Goal: Find specific page/section: Find specific page/section

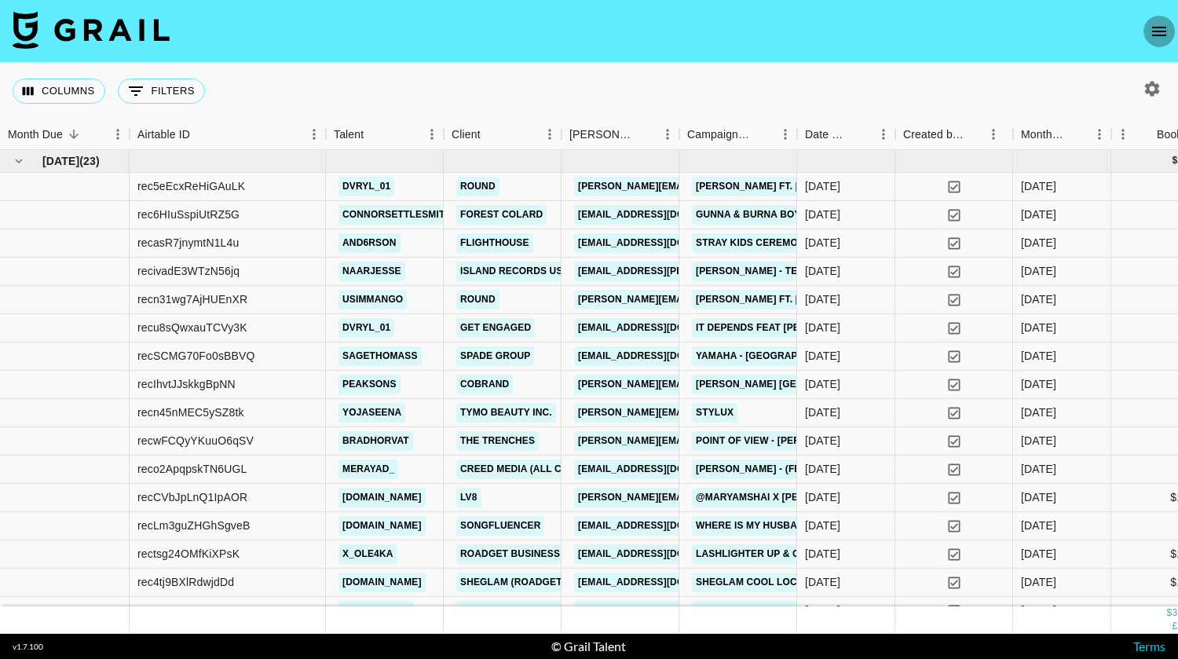
click at [1160, 16] on button "open drawer" at bounding box center [1159, 31] width 31 height 31
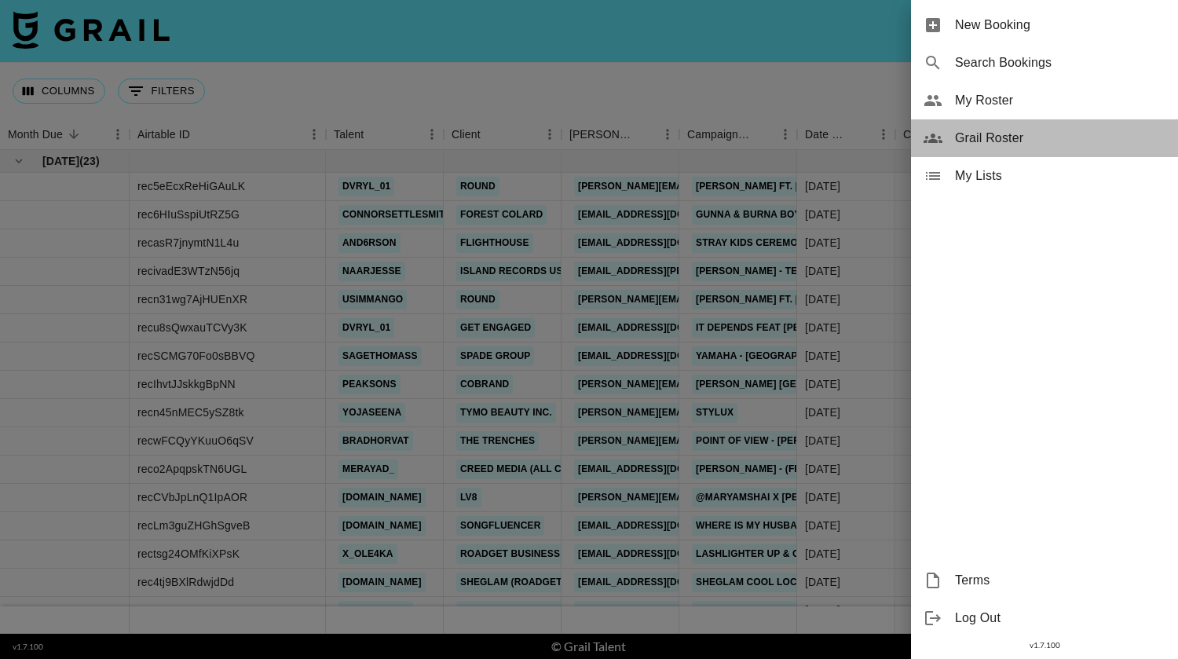
click at [993, 141] on span "Grail Roster" at bounding box center [1060, 138] width 211 height 19
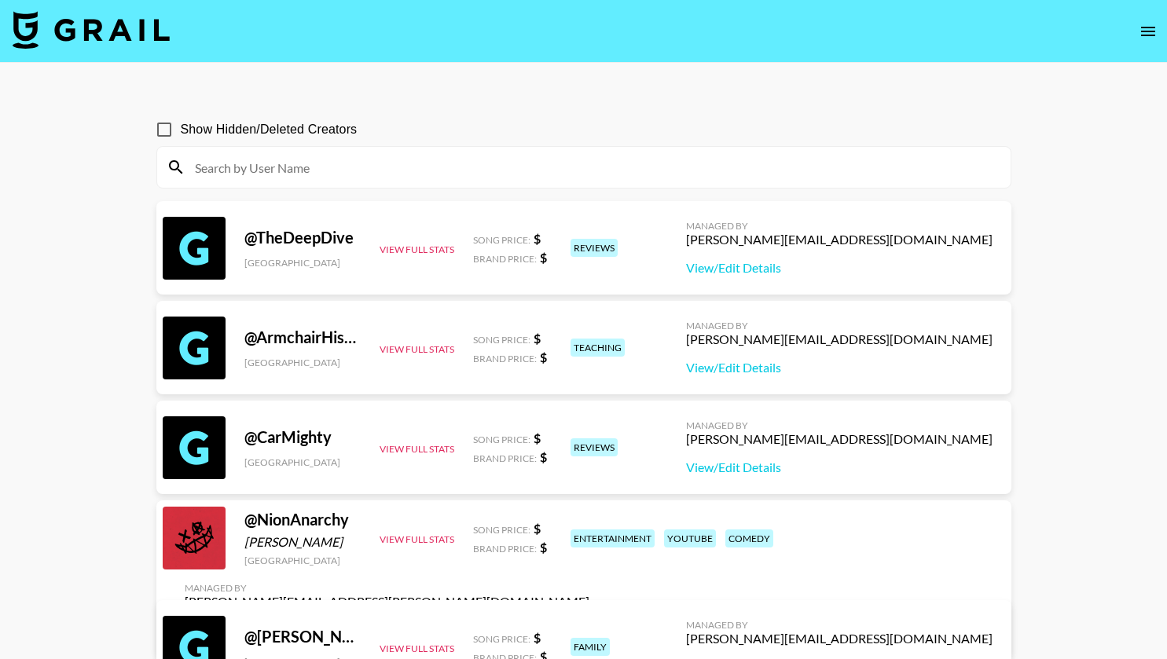
click at [352, 178] on input at bounding box center [593, 167] width 816 height 25
paste input "aariaandjames"
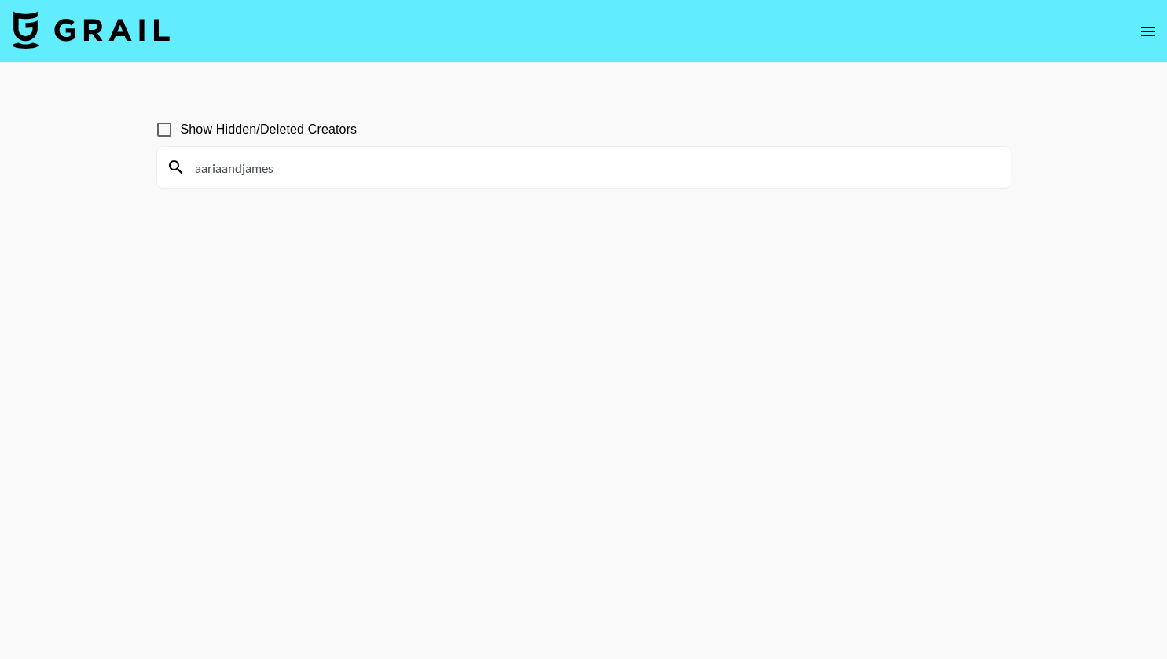
click at [193, 166] on input "aariaandjames" at bounding box center [593, 167] width 816 height 25
type input "aariaandjames"
click at [327, 160] on input "aariaandjames" at bounding box center [593, 167] width 816 height 25
paste input "fr1dad1da"
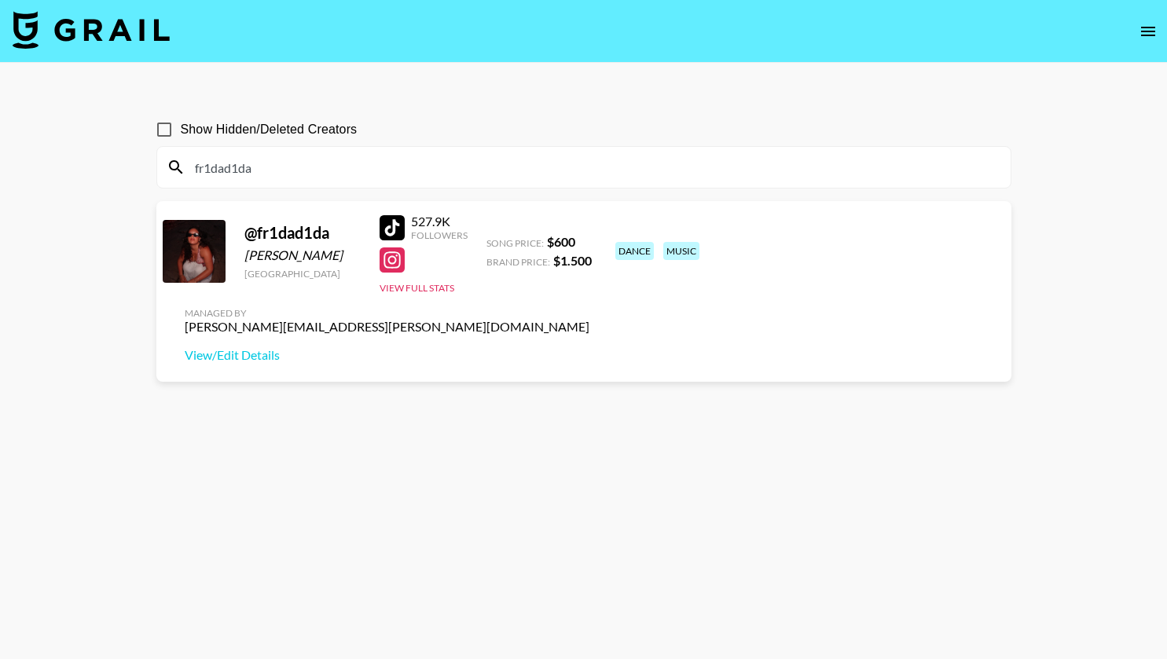
type input "fr1dad1da"
paste input "yourfavugccreator"
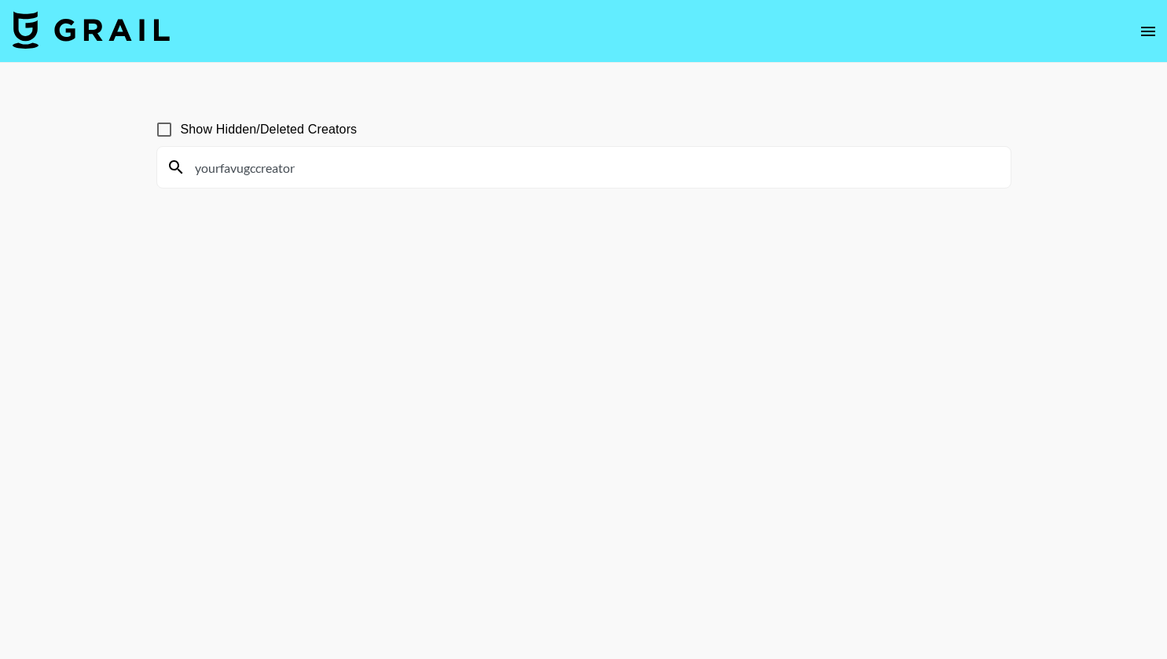
type input "yourfavugccreator"
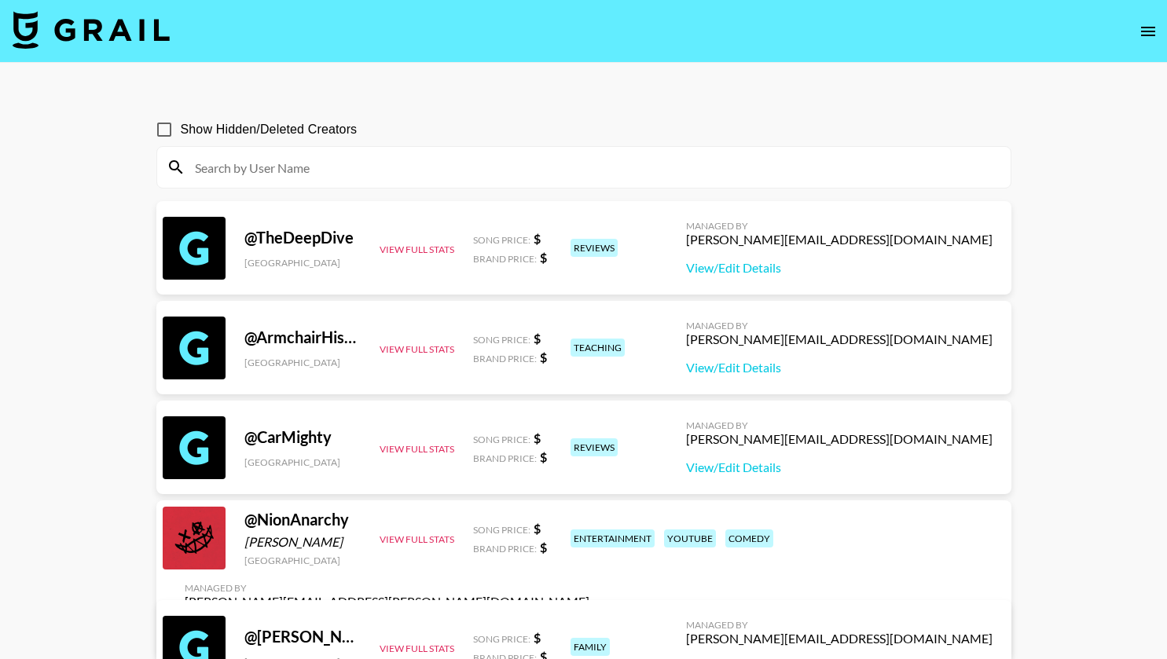
paste input "tianawadsworth"
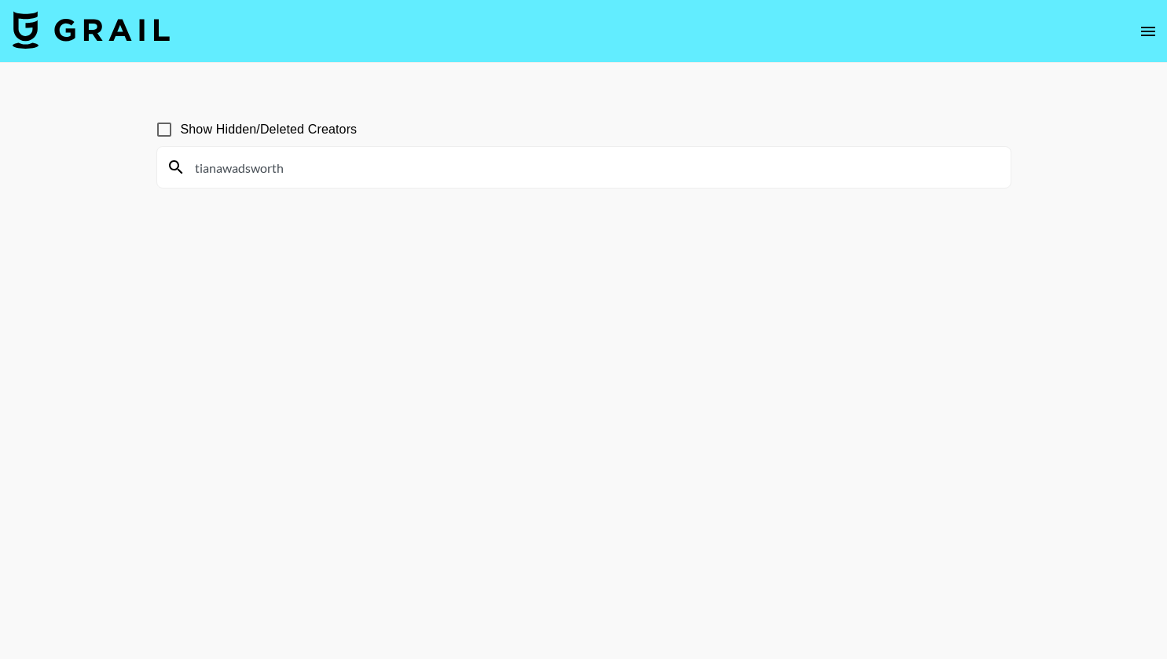
type input "tianawadsworth"
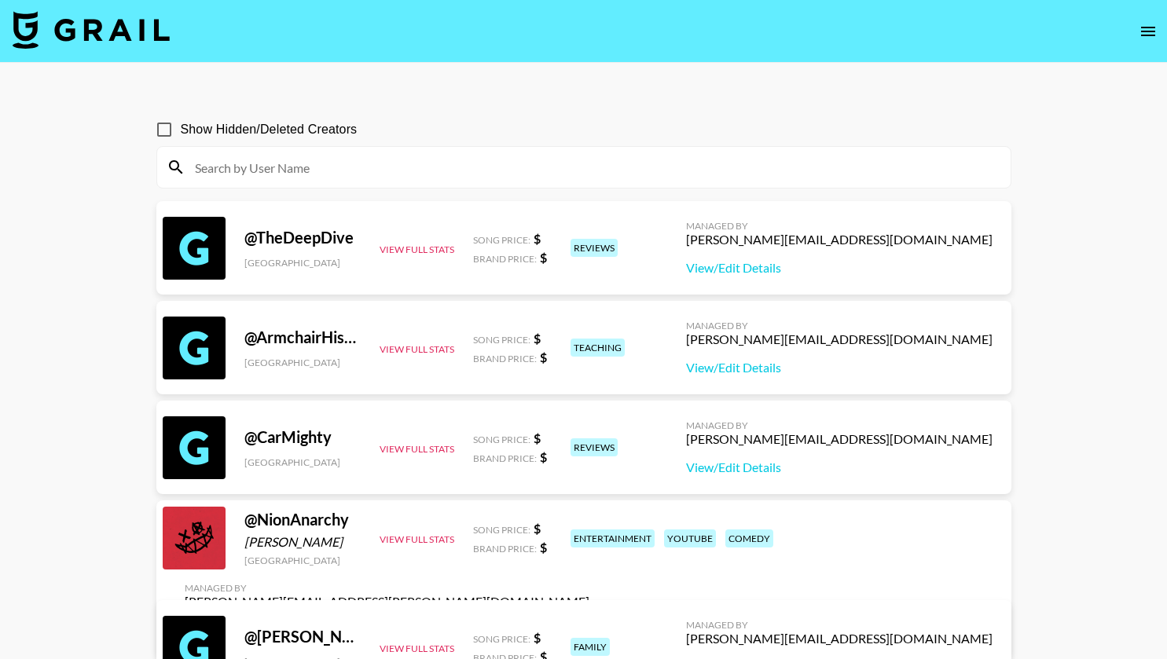
paste input "madidillon_"
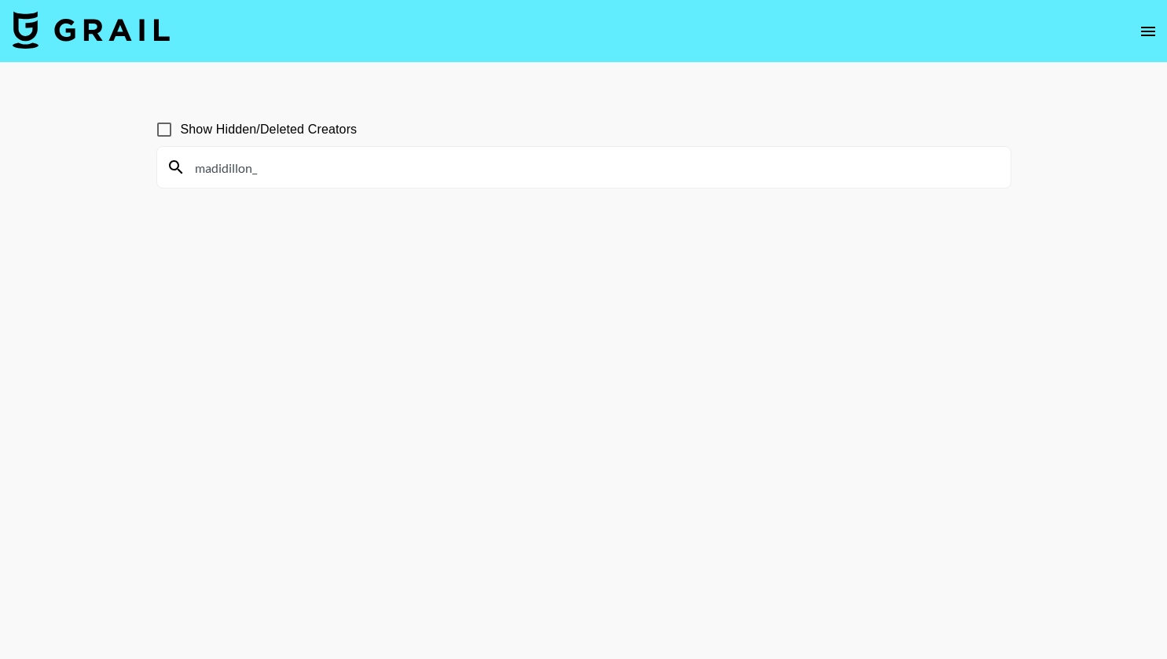
type input "madidillon_"
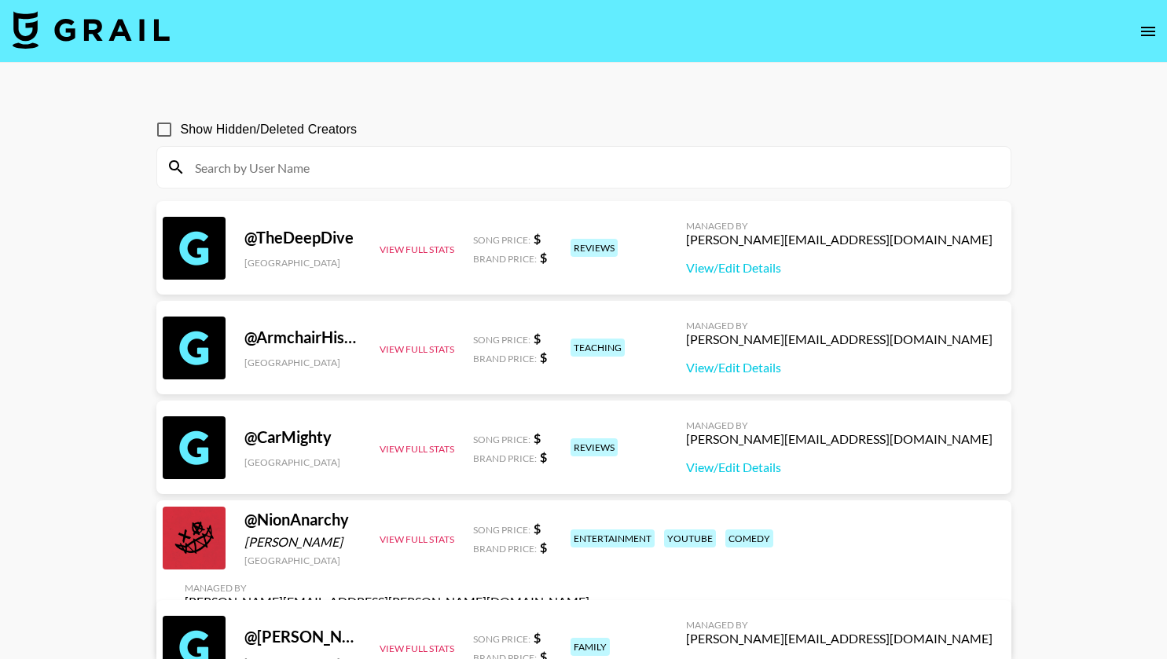
paste input "alyssa_jane01"
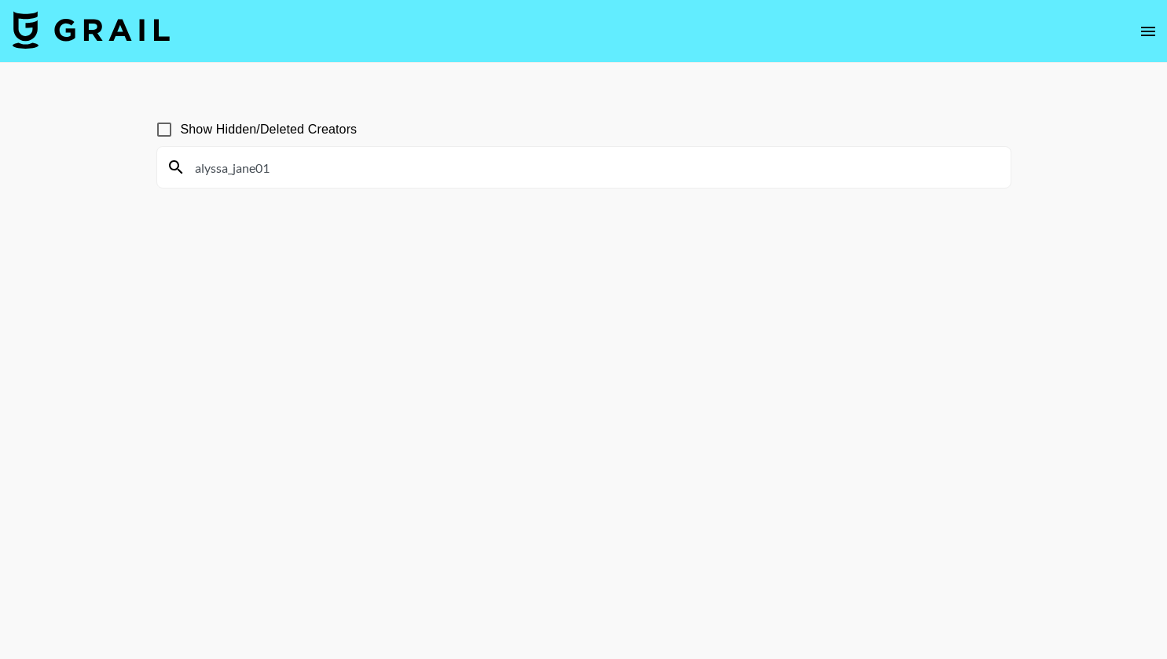
type input "alyssa_jane01"
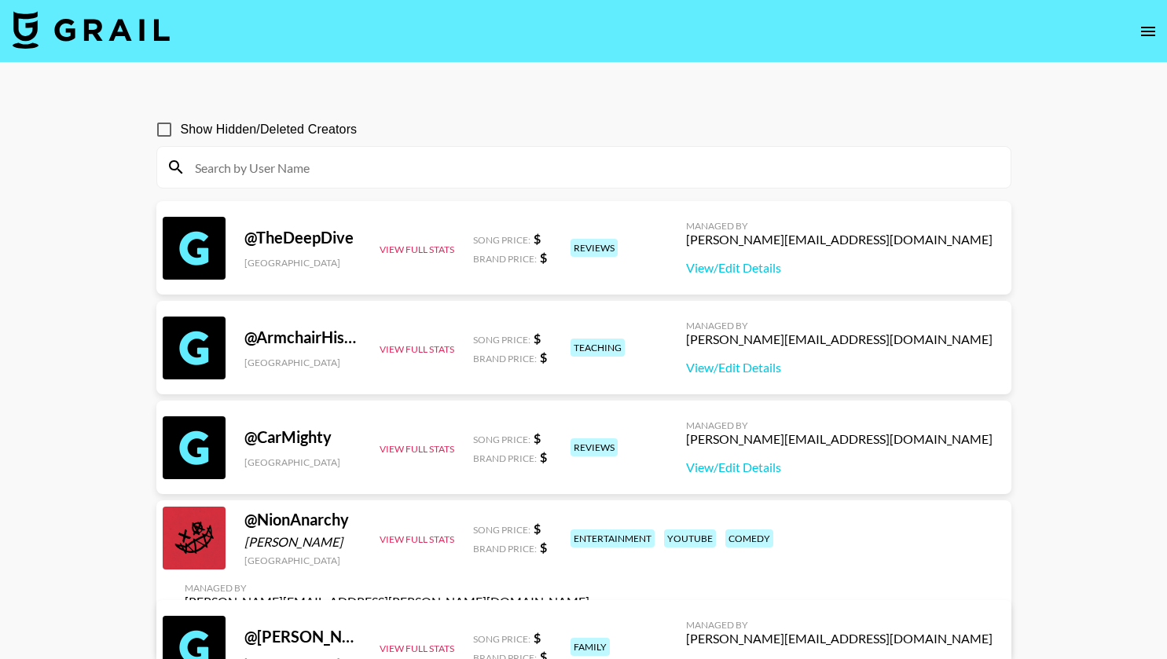
paste input "lilbadblueeee"
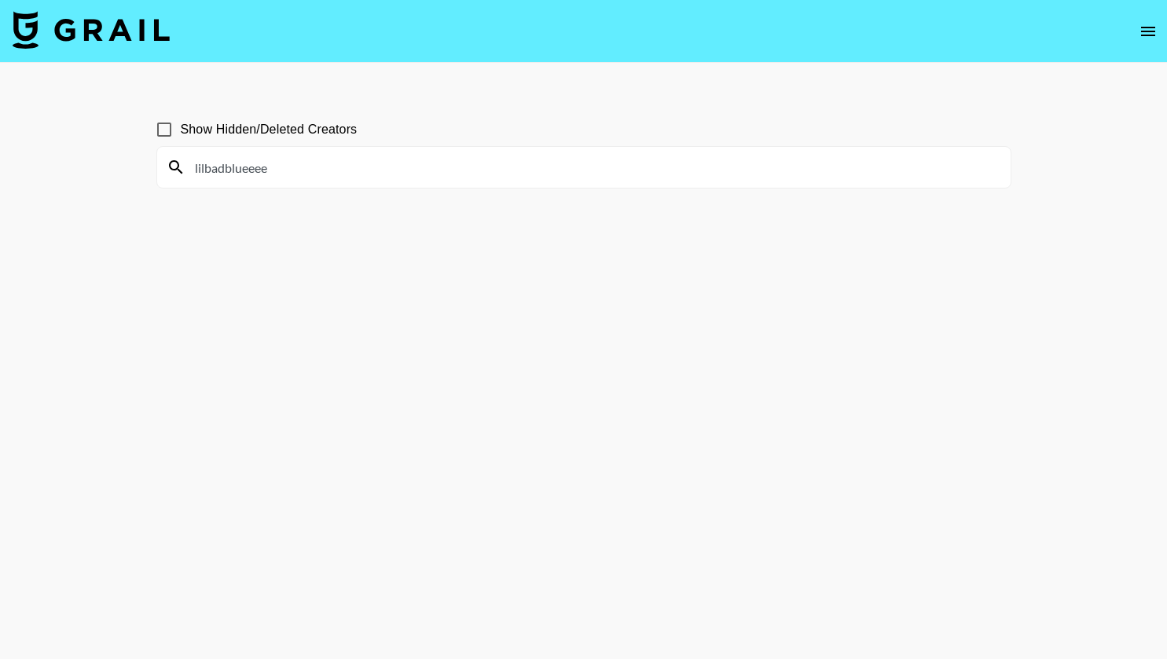
type input "lilbadblueeee"
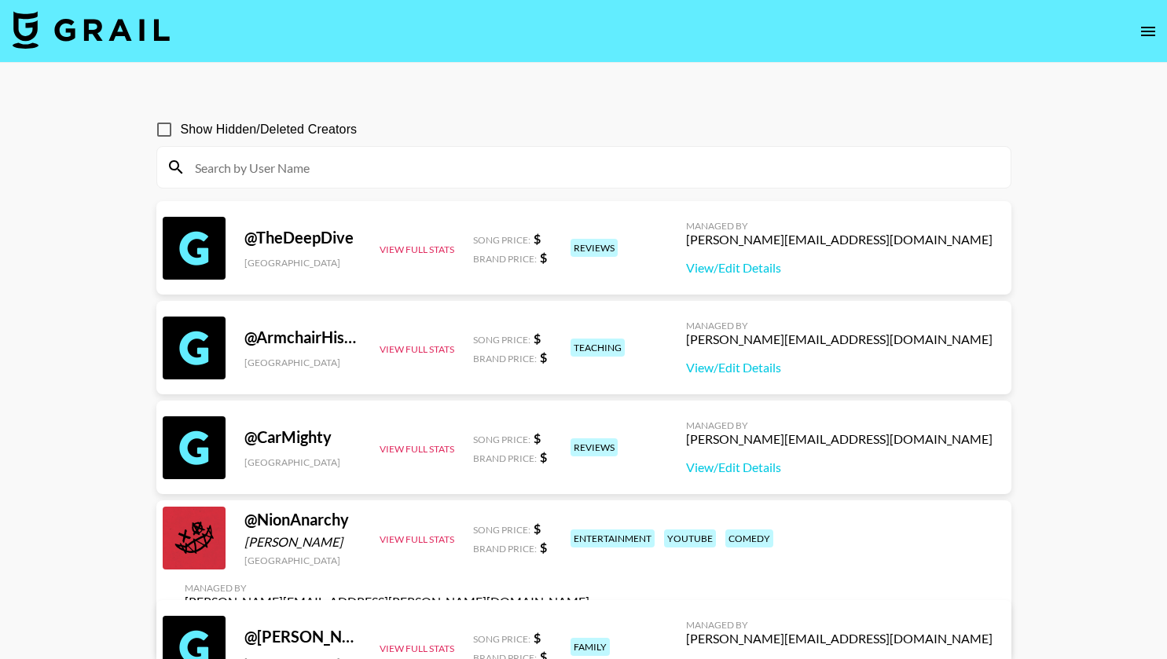
paste input "ang.unfiltered"
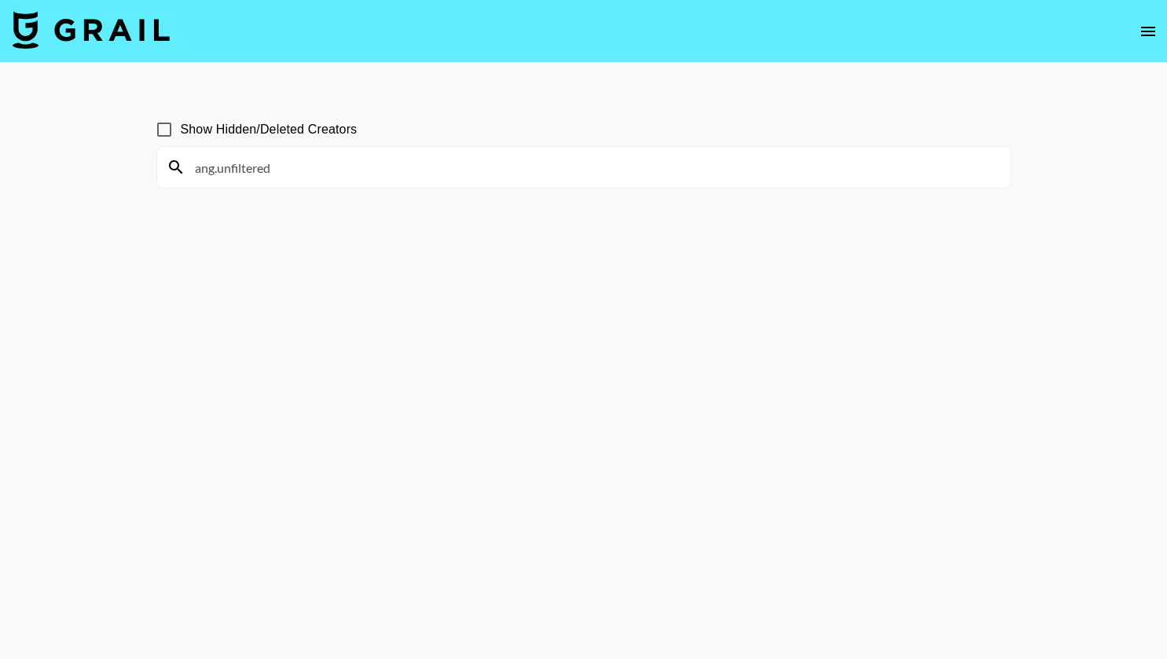
type input "ang.unfiltered"
click at [197, 162] on input "ang.unfiltered" at bounding box center [593, 167] width 816 height 25
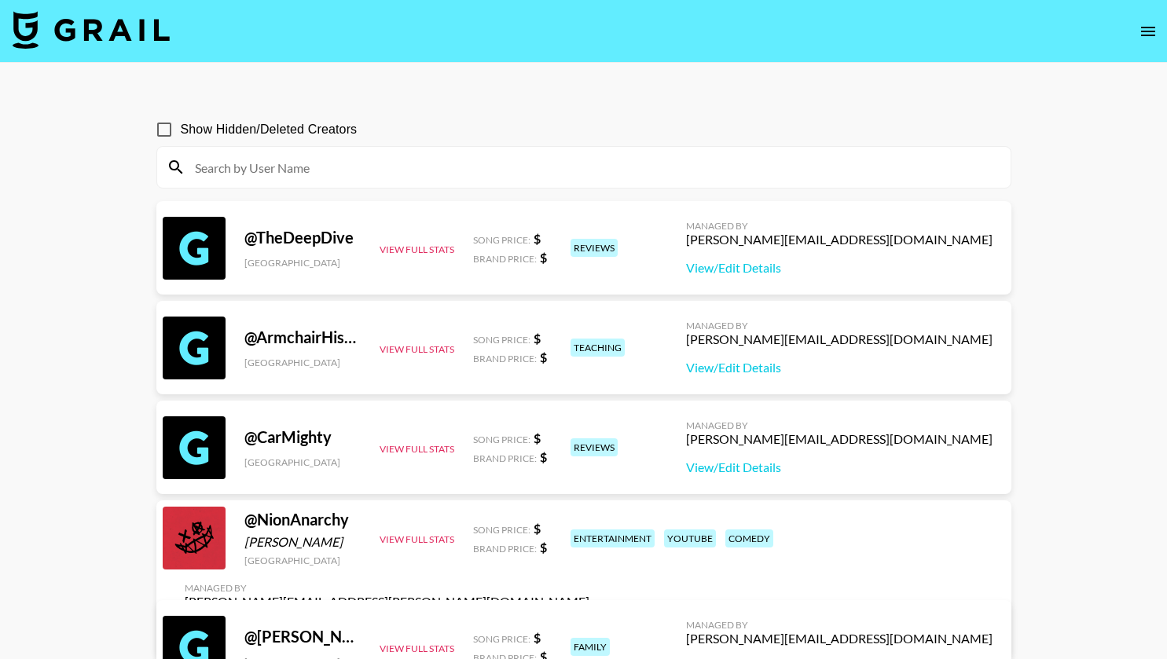
paste input "just_loloooo"
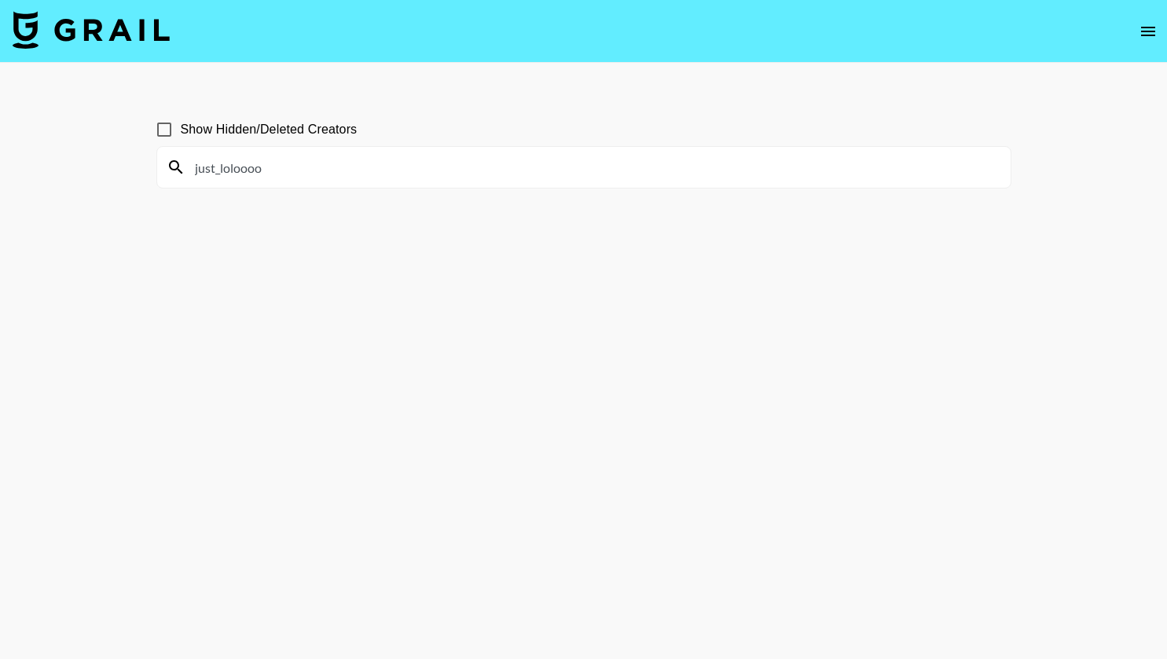
type input "just_loloooo"
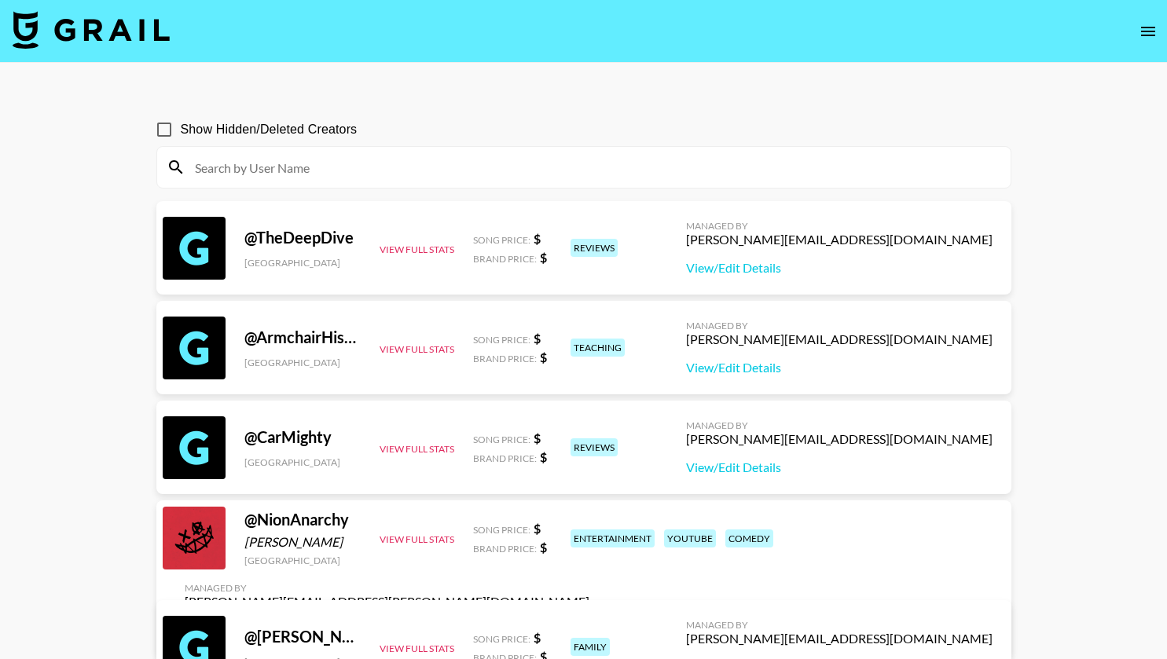
paste input "sunflower38044"
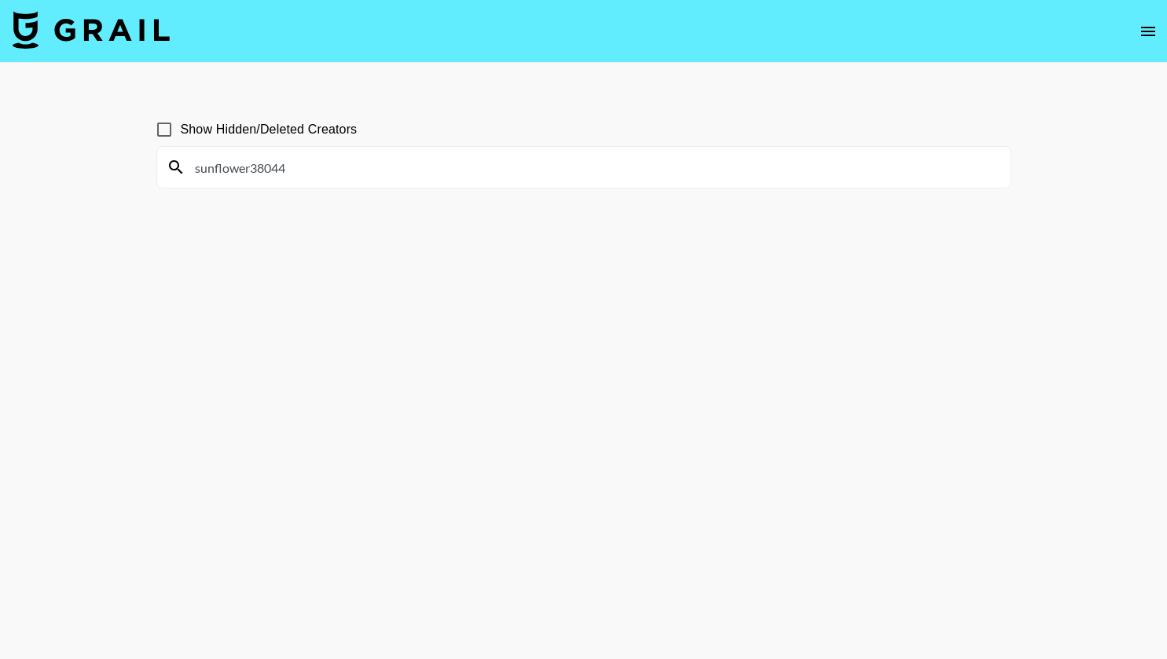
type input "sunflower38044"
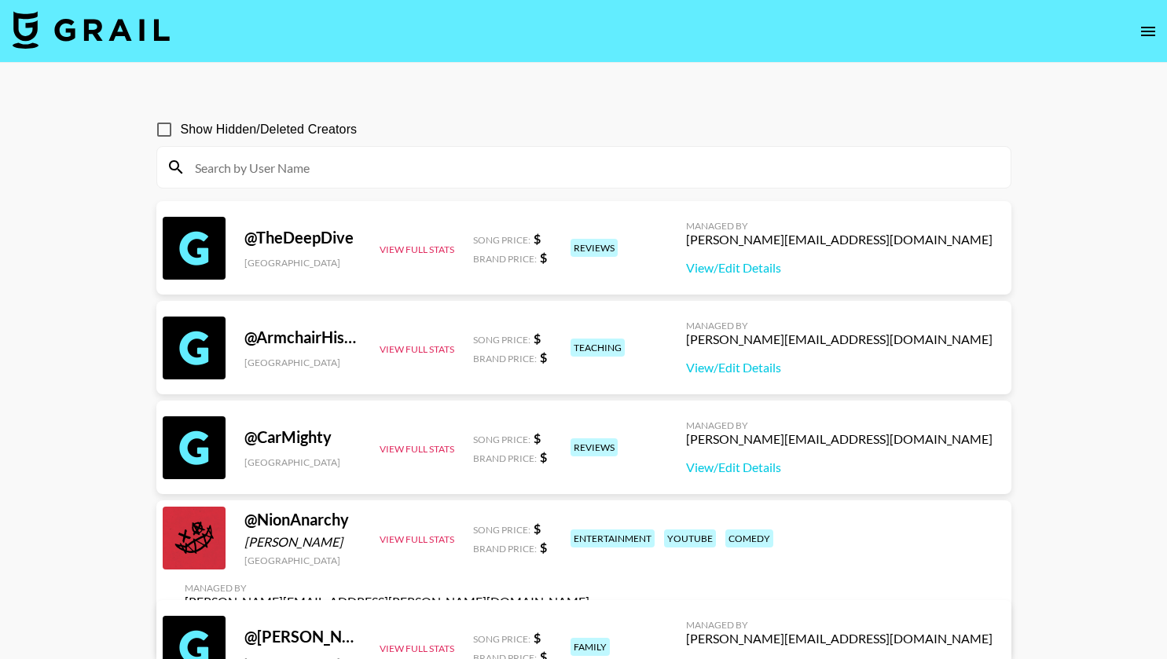
paste input "atlisehunelo"
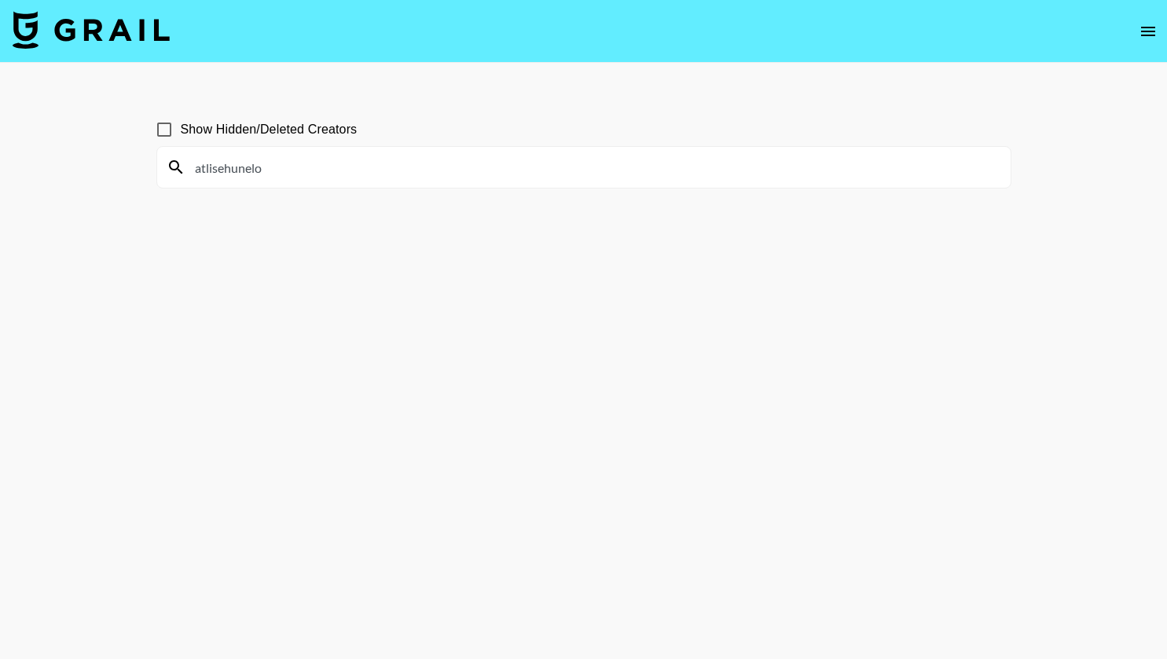
type input "atlisehunelo"
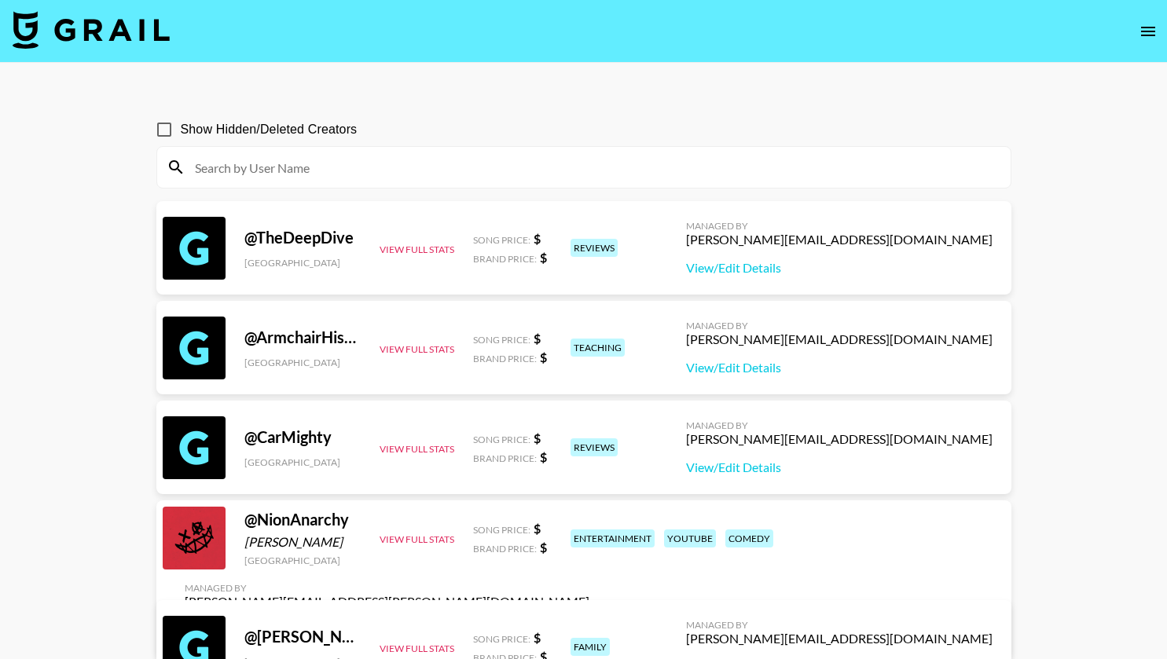
paste input "bongidee"
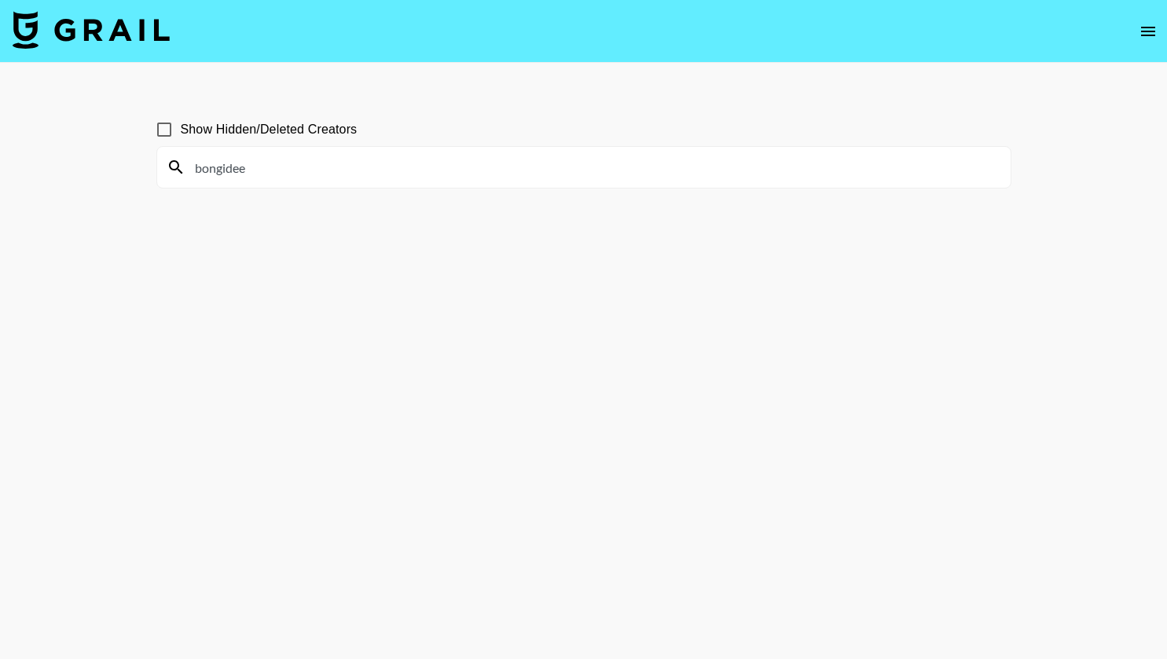
type input "bongidee"
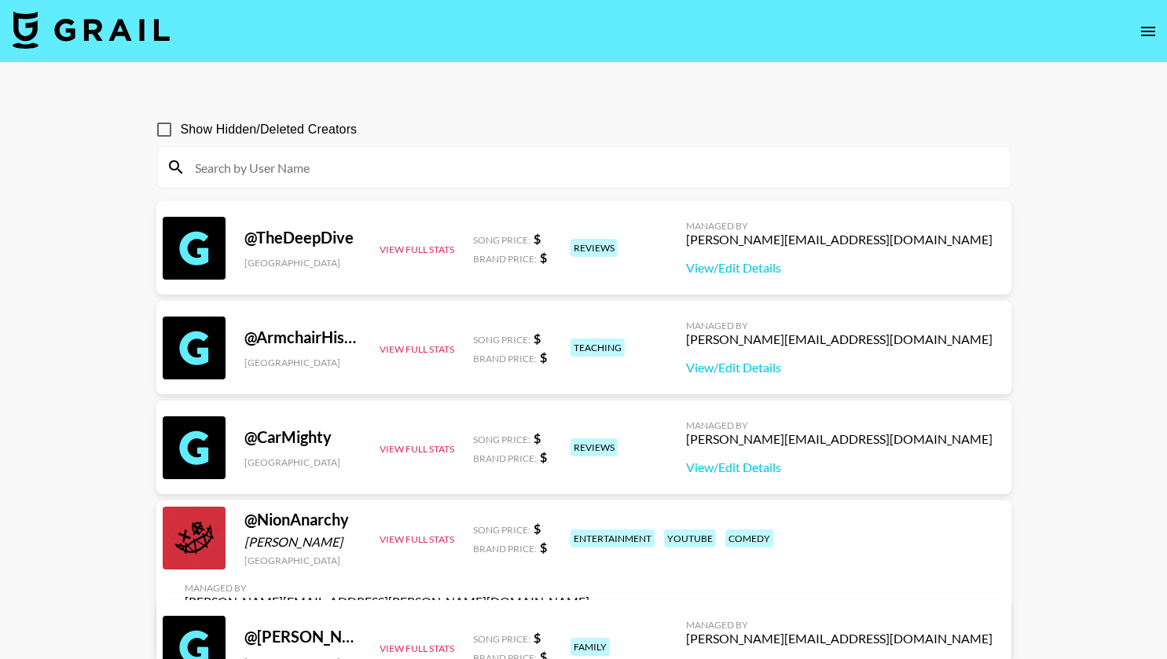
paste input "tefelo.a.m"
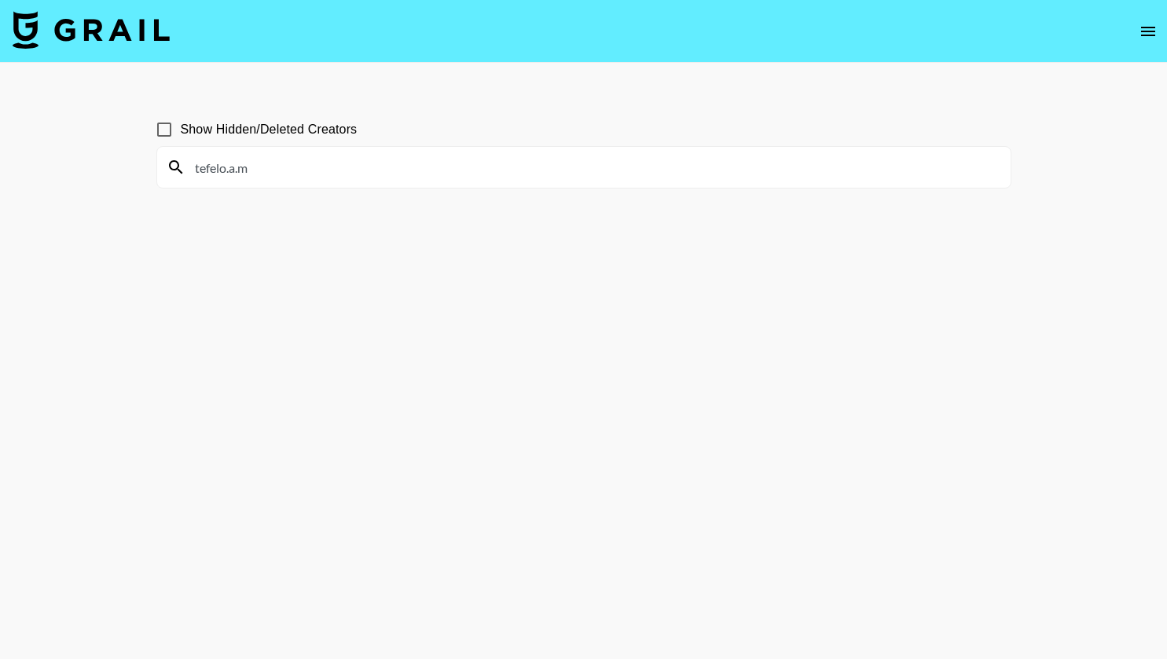
type input "tefelo.a.m"
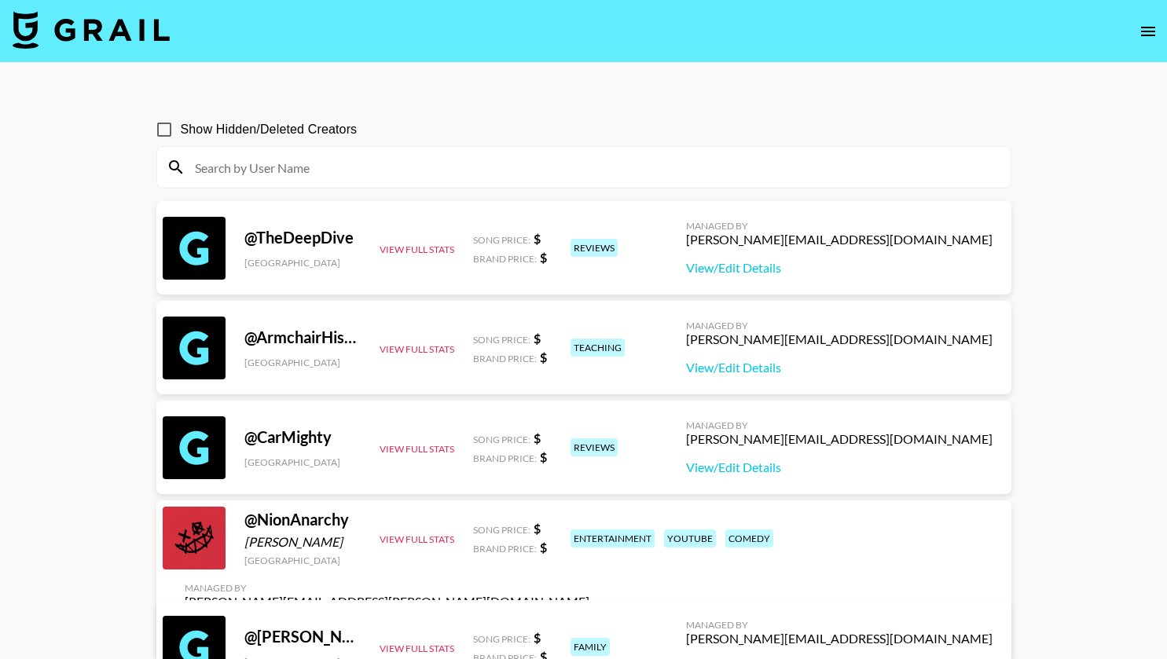
paste input "nicramzzz"
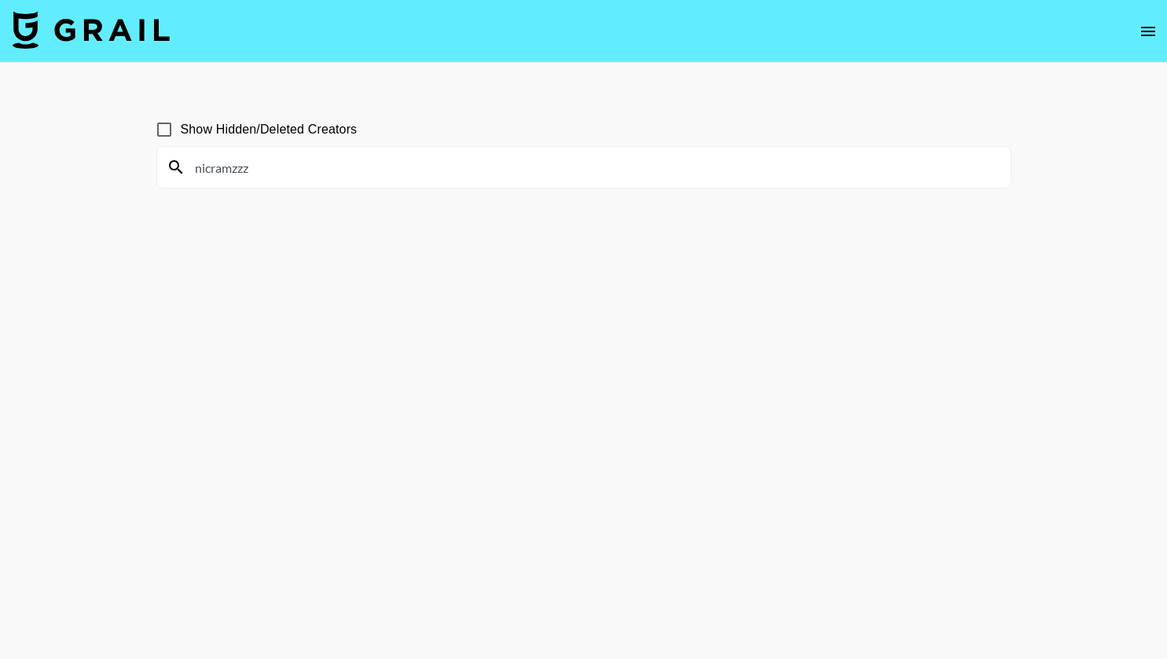
type input "nicramzzz"
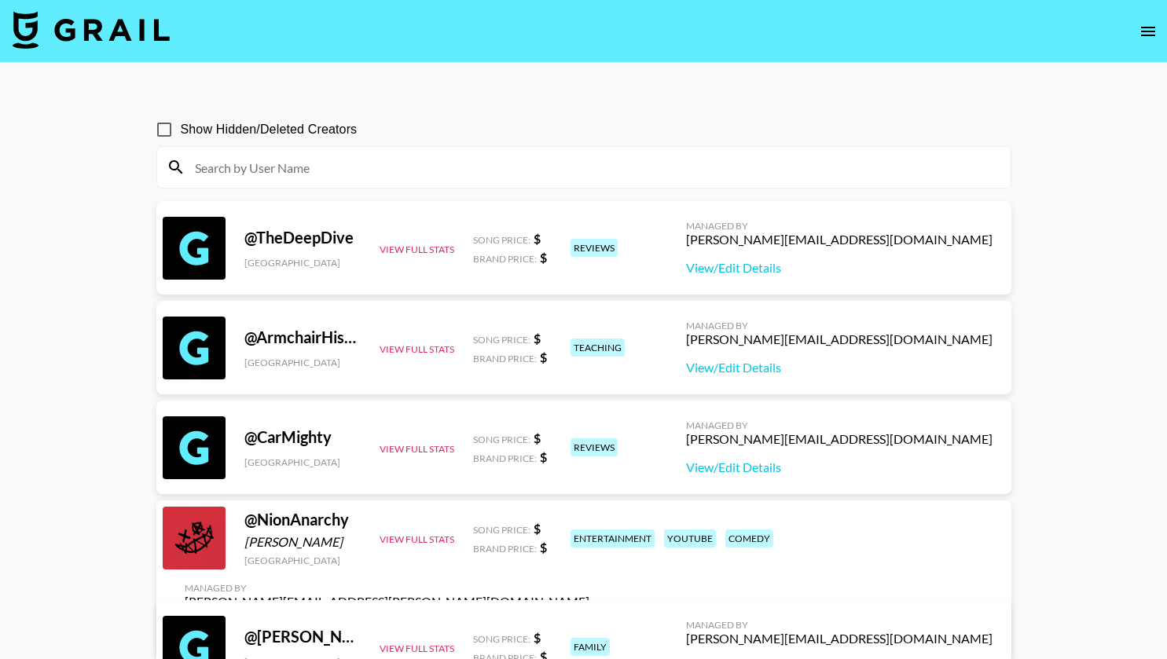
paste input "[PERSON_NAME]"
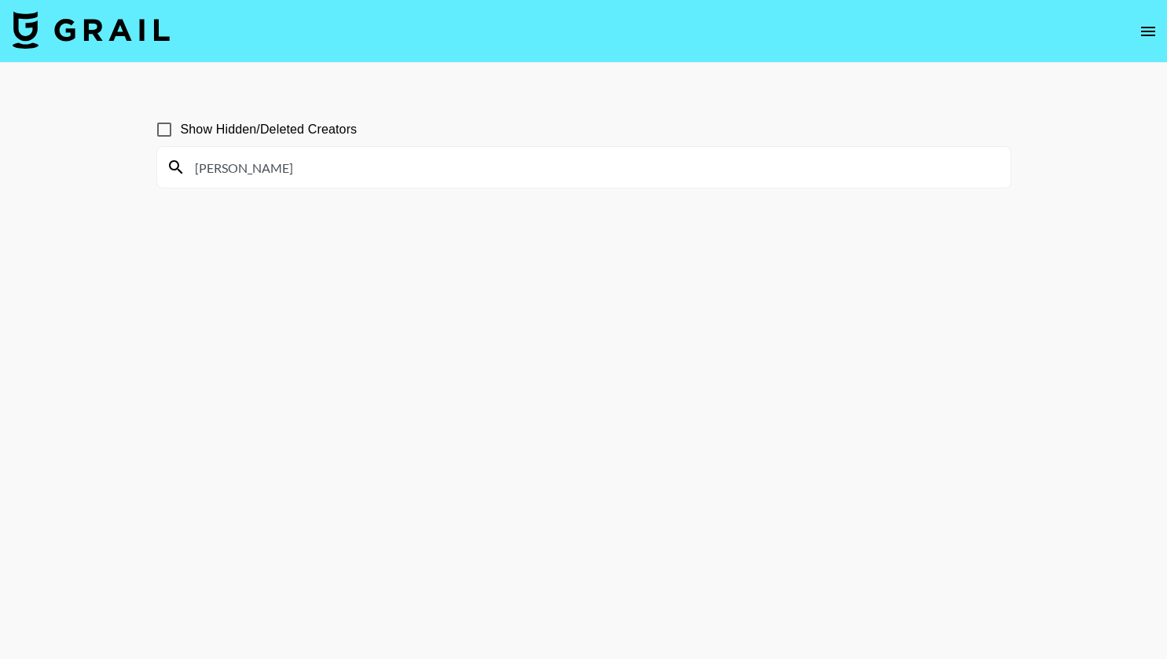
type input "[PERSON_NAME]"
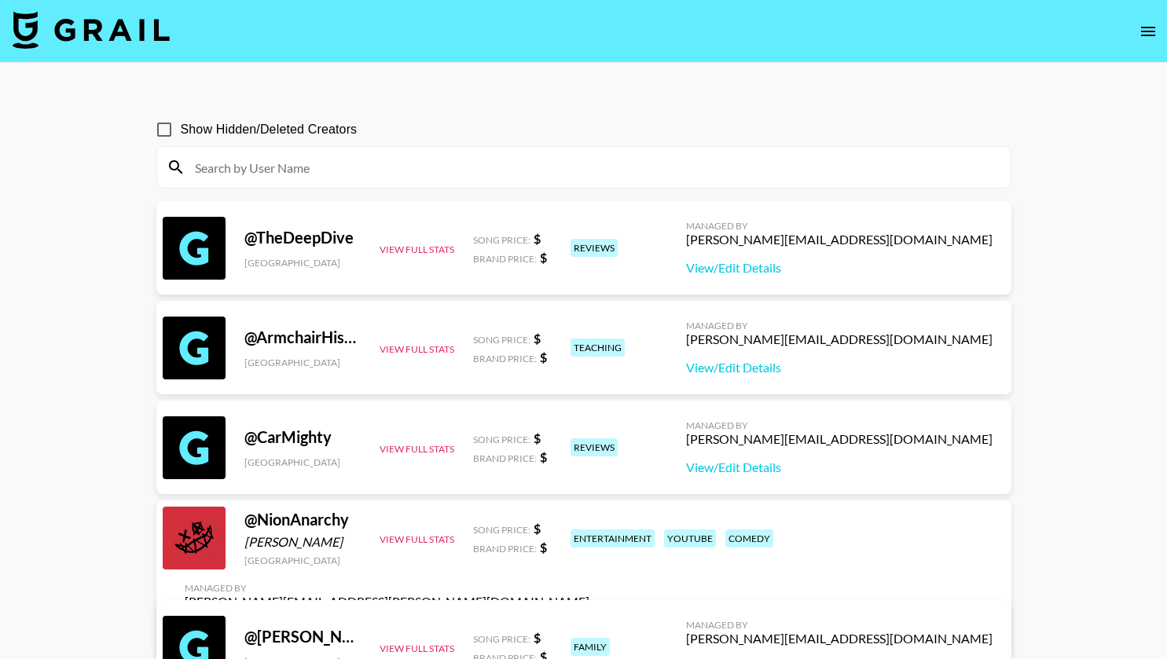
paste input "jayda.kiing"
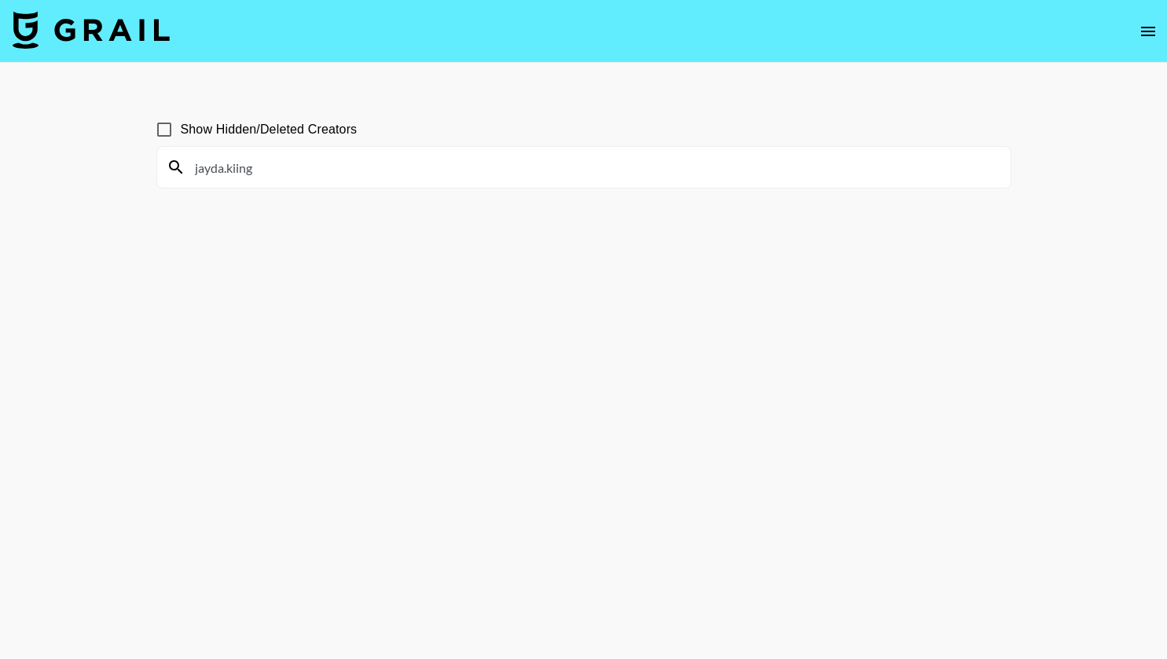
type input "jayda.kiing"
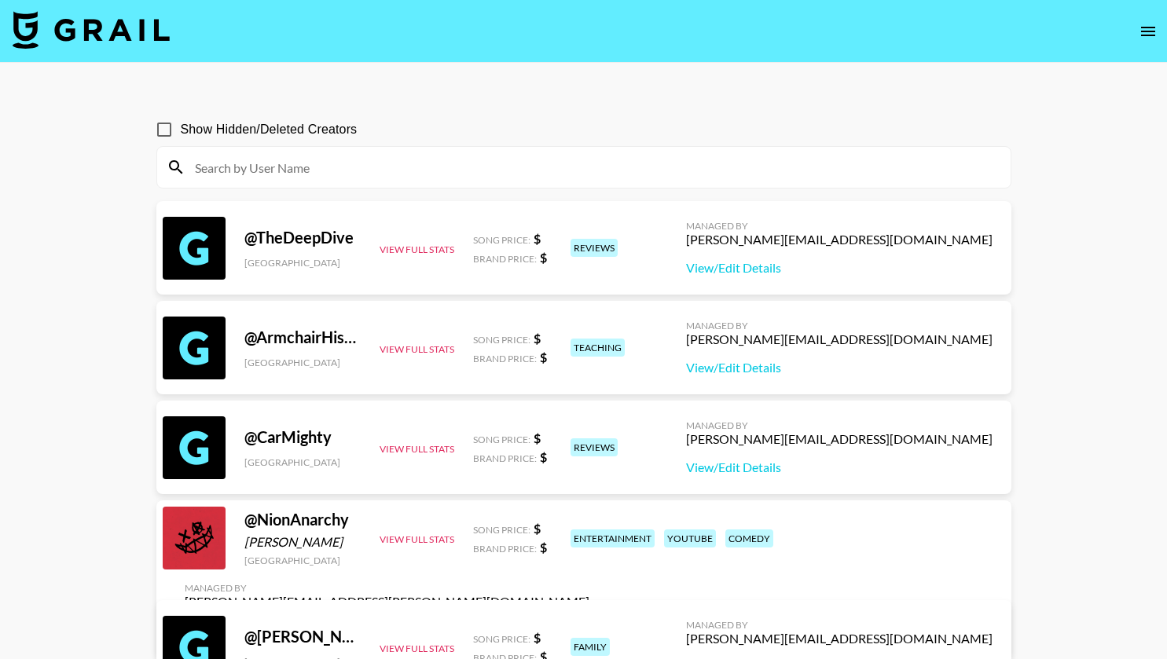
paste input "katlegotsebiso_"
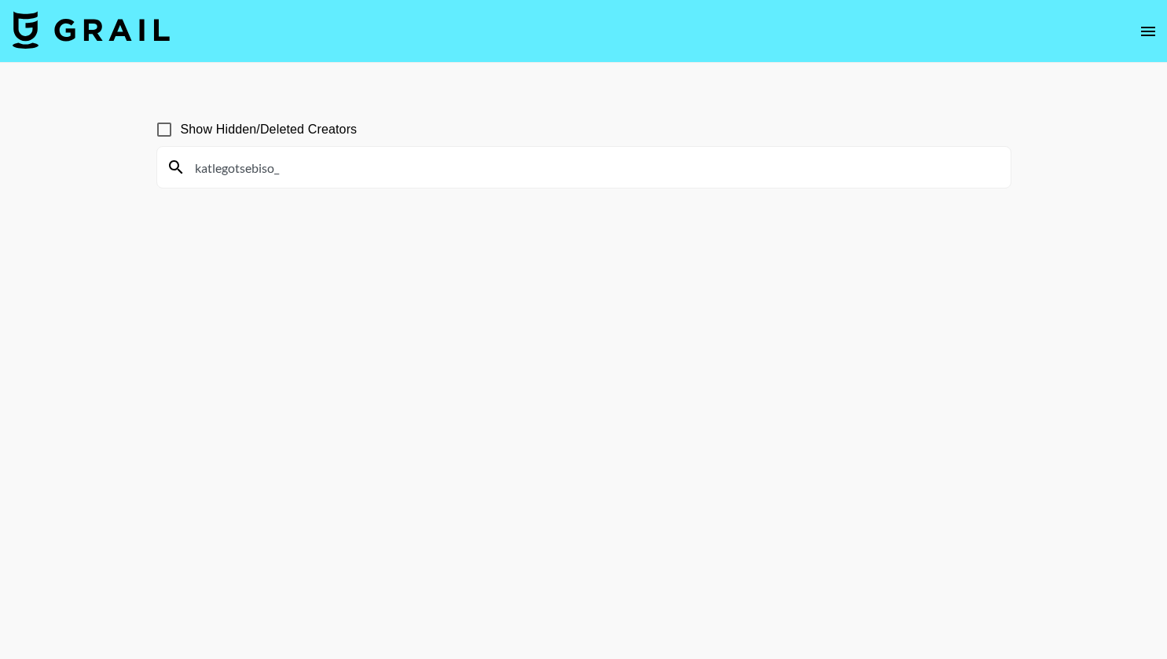
type input "katlegotsebiso_"
